Goal: Task Accomplishment & Management: Complete application form

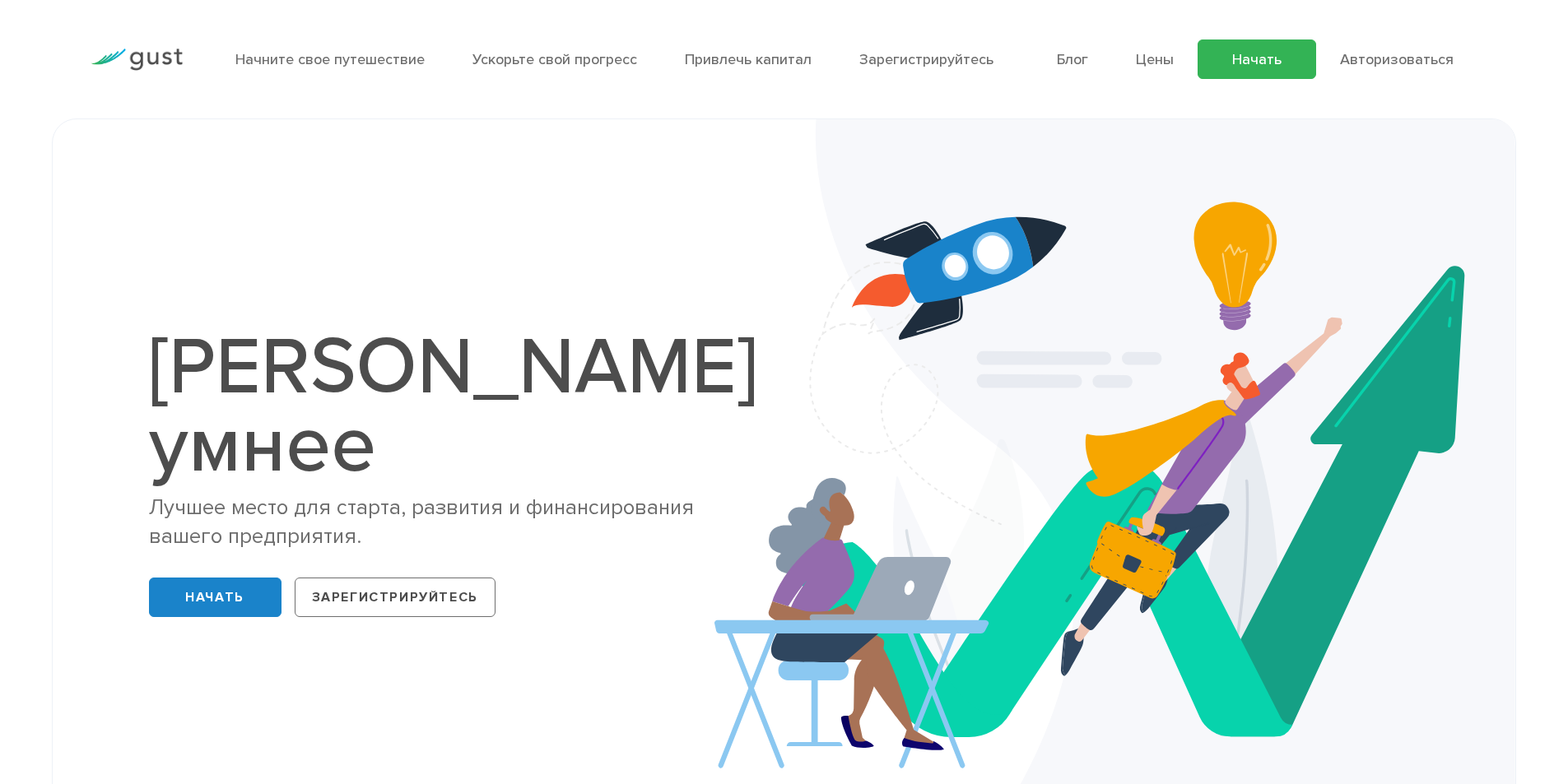
click at [1278, 61] on font "Начать" at bounding box center [1257, 60] width 49 height 17
click at [430, 577] on link "Зарегистрируйтесь" at bounding box center [395, 597] width 201 height 39
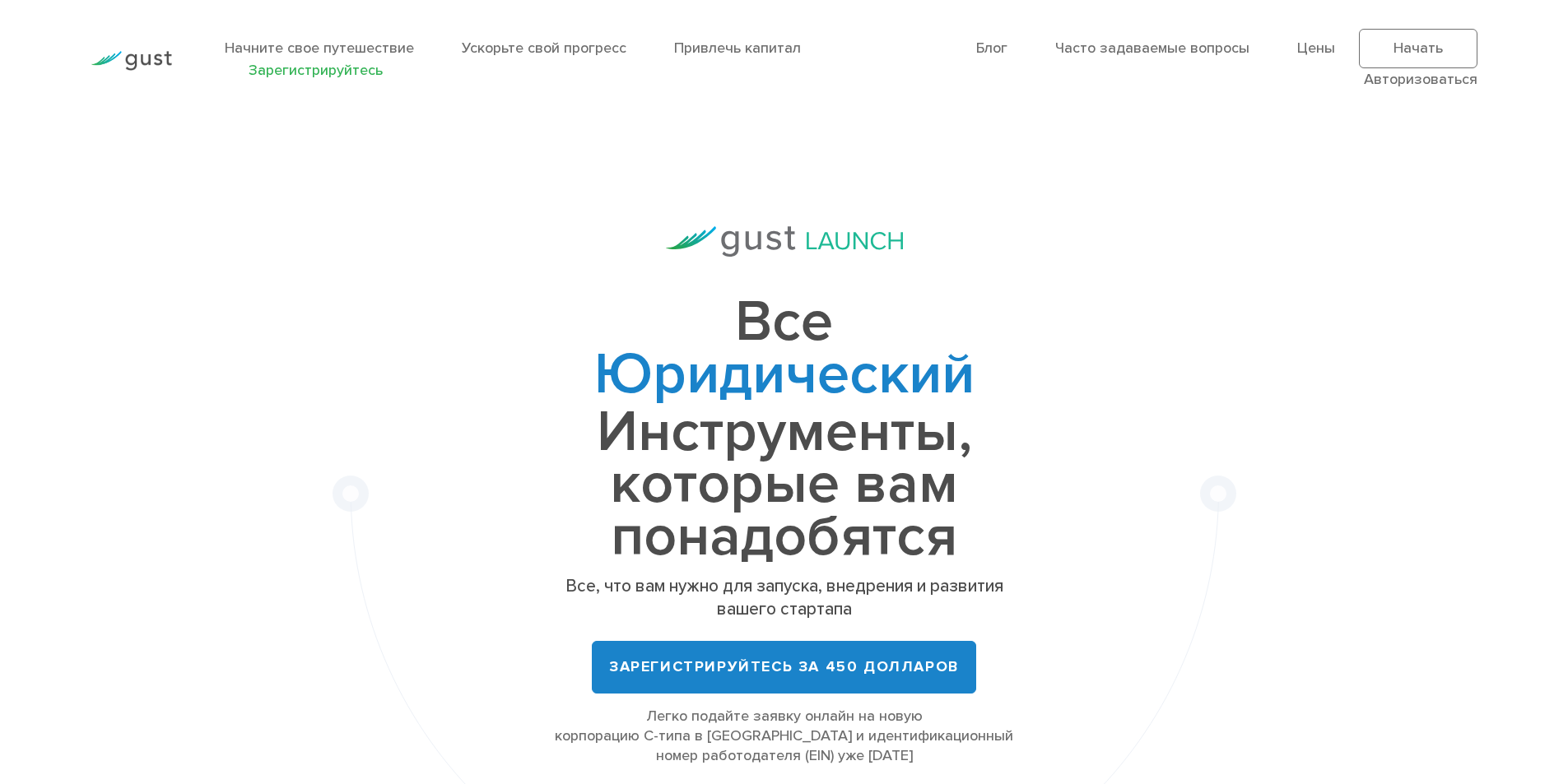
click at [1335, 46] on ul "Блог Часто задаваемые вопросы Цены Начать Login Авторизоваться" at bounding box center [1196, 60] width 561 height 61
click at [130, 52] on img at bounding box center [131, 61] width 81 height 20
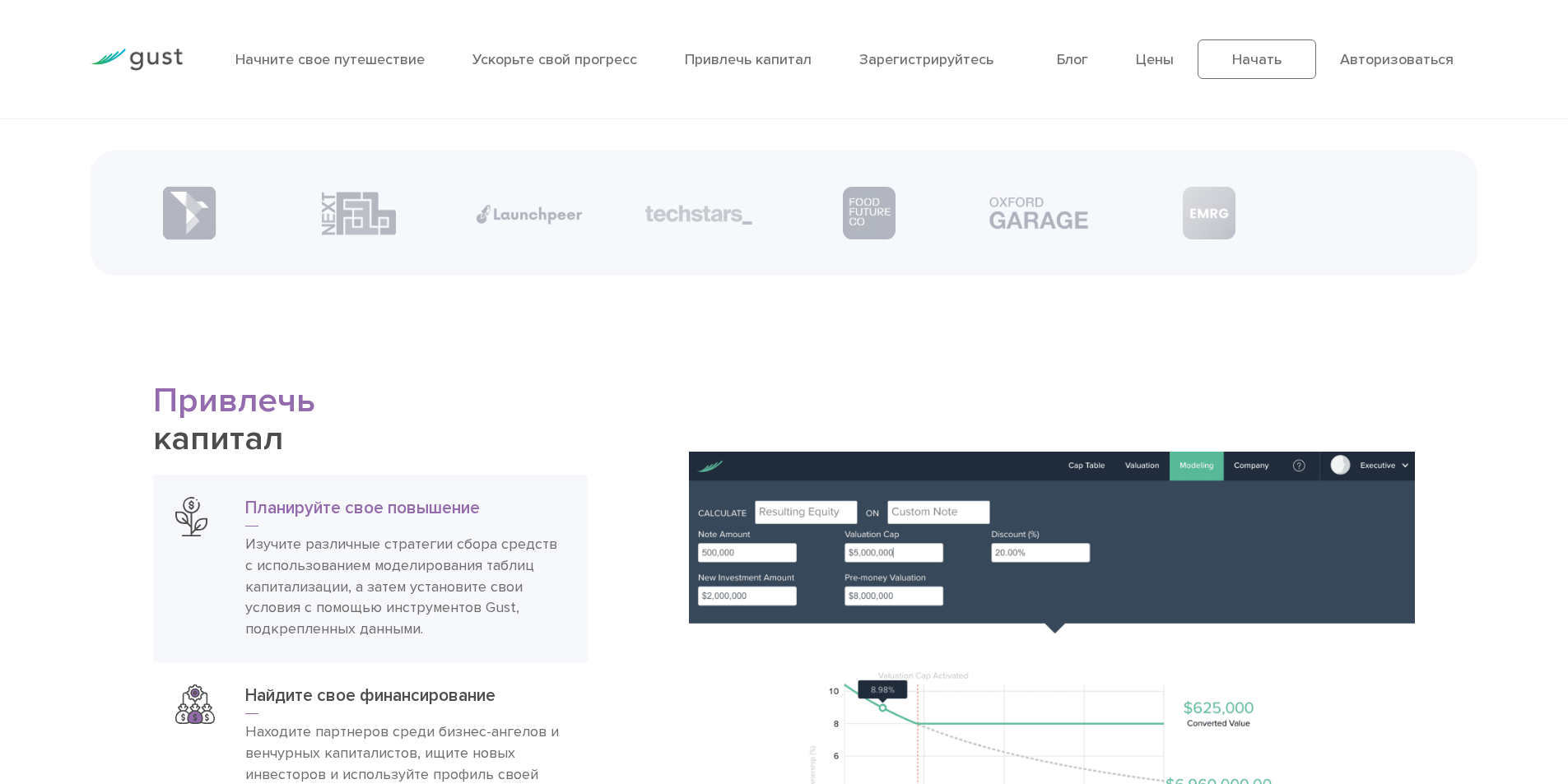
scroll to position [2634, 0]
